Goal: Find specific page/section

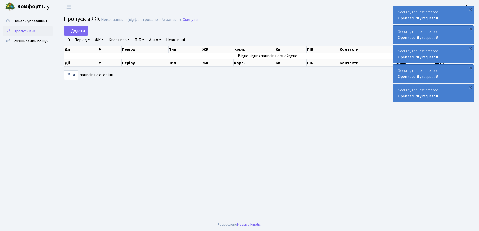
select select "25"
click at [34, 41] on span "Розширений пошук" at bounding box center [30, 42] width 35 height 6
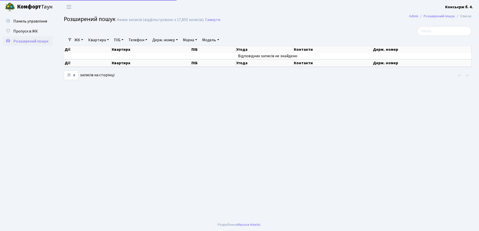
select select "25"
click at [27, 30] on span "Пропуск в ЖК" at bounding box center [25, 32] width 25 height 6
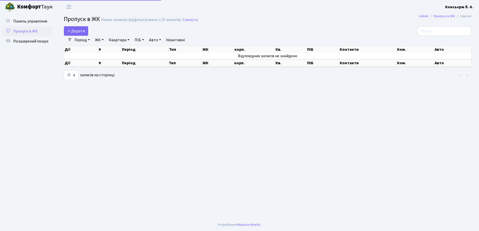
select select "25"
